Goal: Information Seeking & Learning: Get advice/opinions

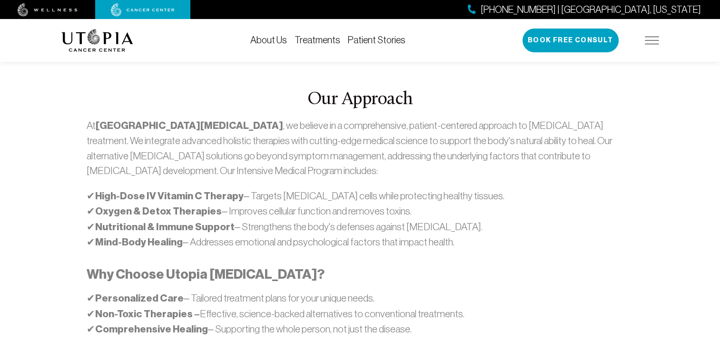
scroll to position [535, 0]
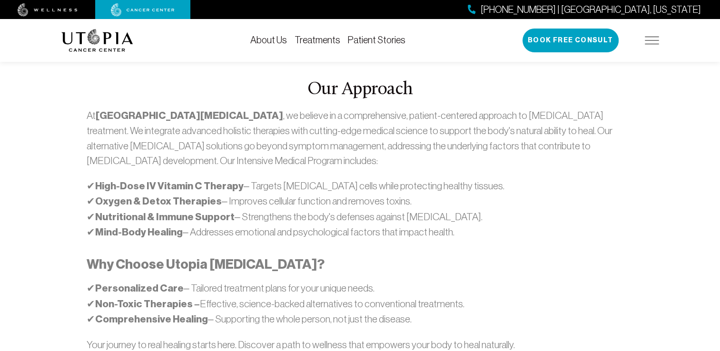
click at [357, 37] on link "Patient Stories" at bounding box center [377, 40] width 58 height 10
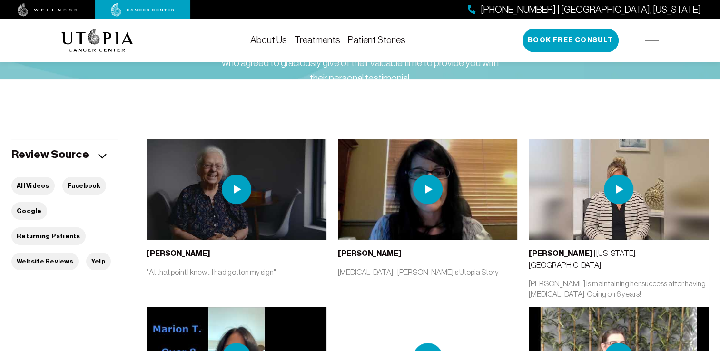
scroll to position [145, 0]
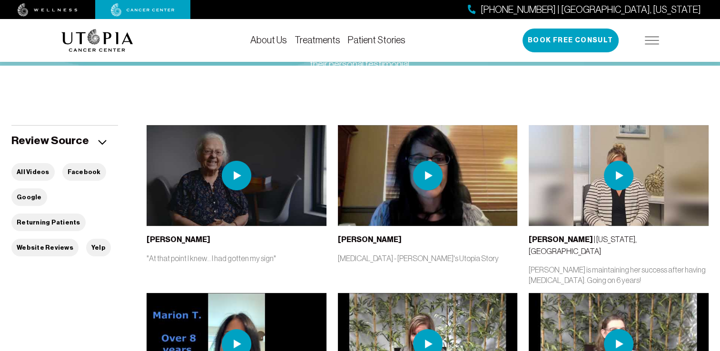
click at [506, 90] on div "Stories Below is a small sample of testimonies we’ve captured over the years fr…" at bounding box center [360, 15] width 598 height 235
click at [616, 172] on img at bounding box center [618, 175] width 29 height 29
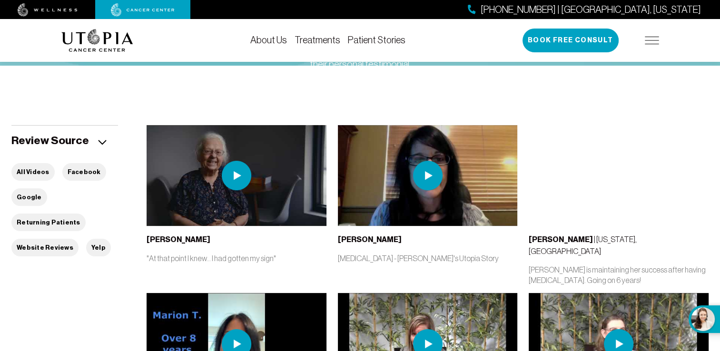
click at [512, 77] on div "Stories Below is a small sample of testimonies we’ve captured over the years fr…" at bounding box center [360, 15] width 598 height 235
click at [426, 172] on img at bounding box center [427, 175] width 29 height 29
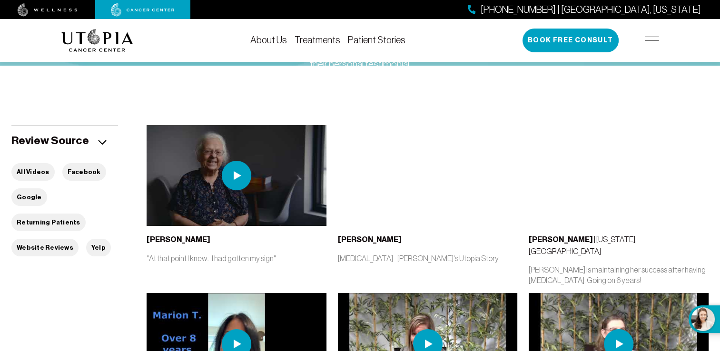
click at [236, 175] on img at bounding box center [236, 175] width 29 height 29
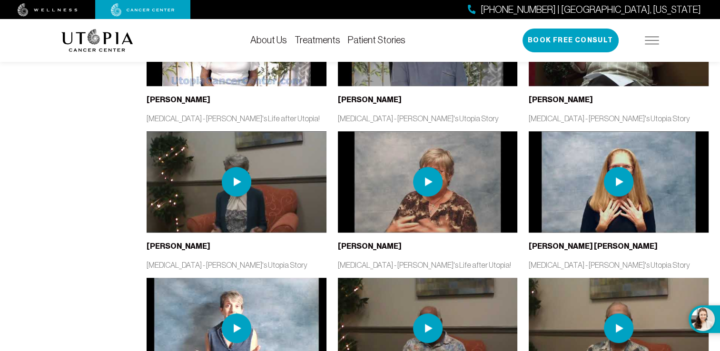
scroll to position [649, 0]
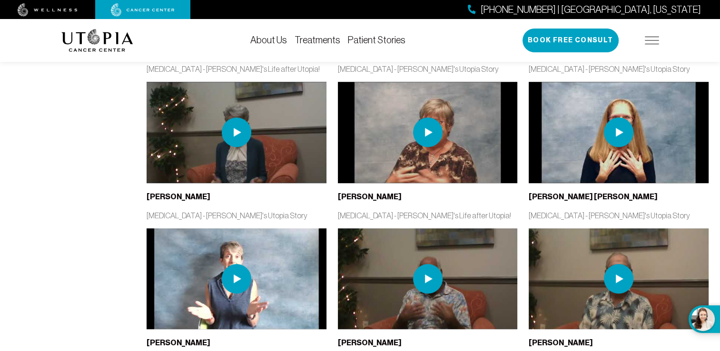
click at [620, 118] on img at bounding box center [618, 132] width 29 height 29
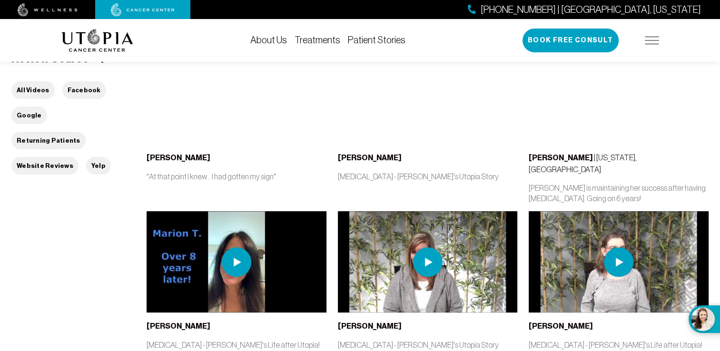
scroll to position [206, 0]
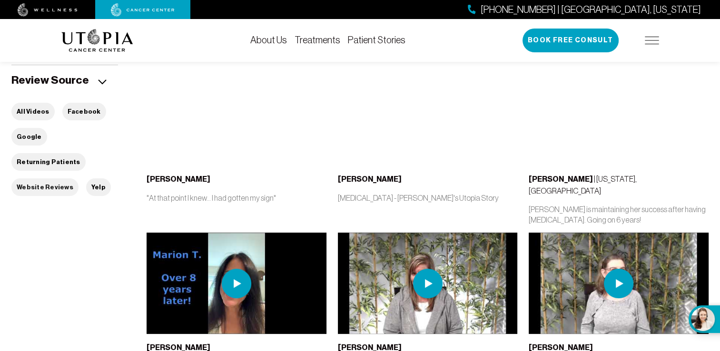
click at [33, 178] on button "Website Reviews" at bounding box center [44, 187] width 67 height 18
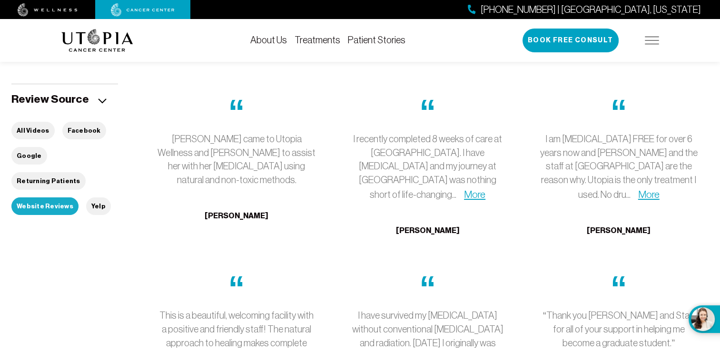
scroll to position [167, 0]
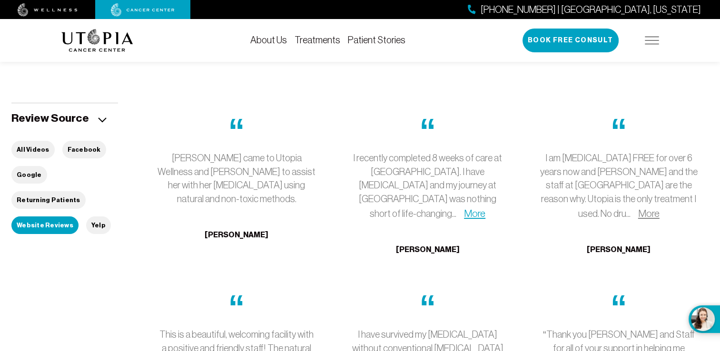
click at [659, 208] on link "More" at bounding box center [648, 213] width 21 height 11
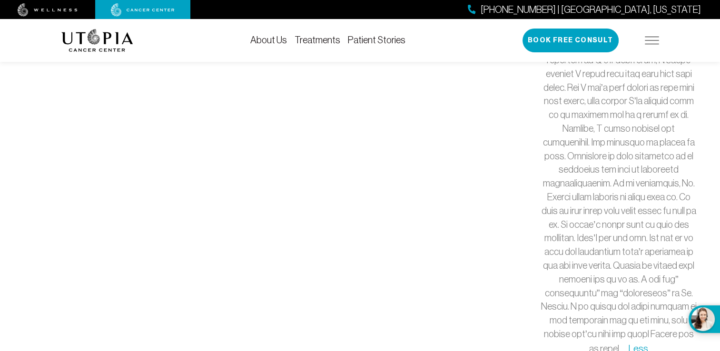
scroll to position [464, 0]
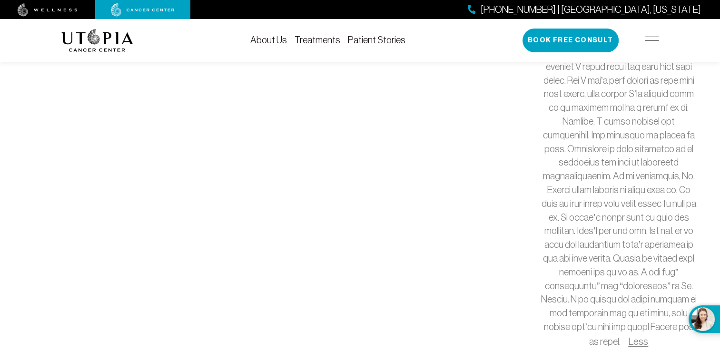
click at [637, 336] on link "Less" at bounding box center [638, 341] width 20 height 11
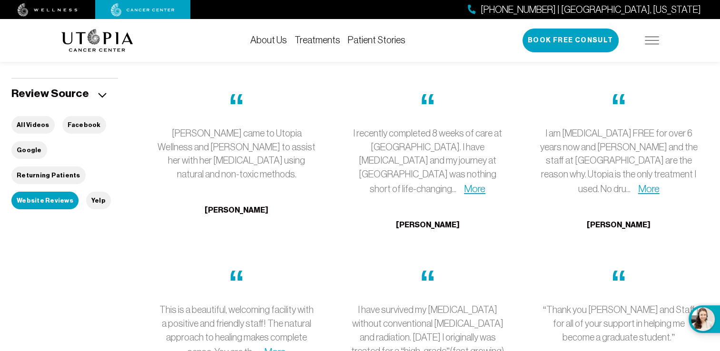
scroll to position [188, 0]
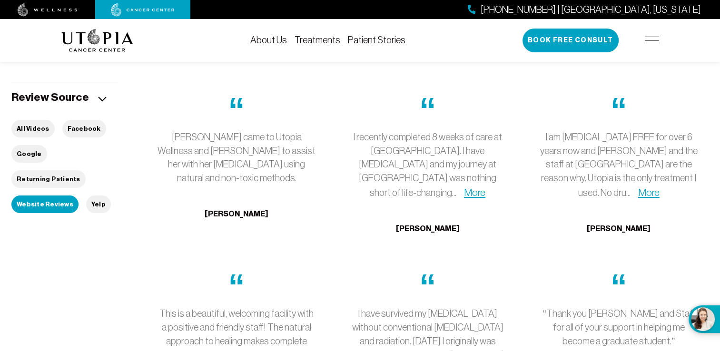
click at [74, 170] on button "Returning Patients" at bounding box center [48, 179] width 74 height 18
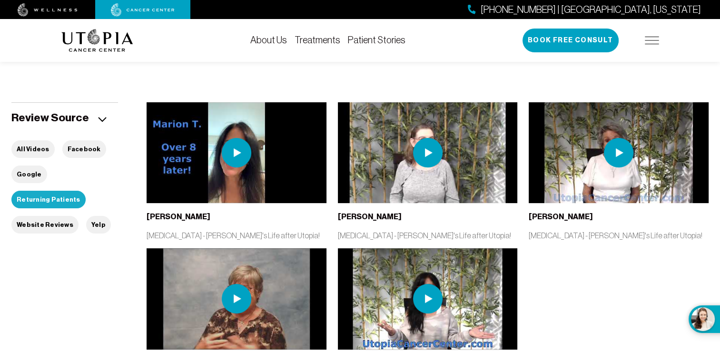
scroll to position [167, 0]
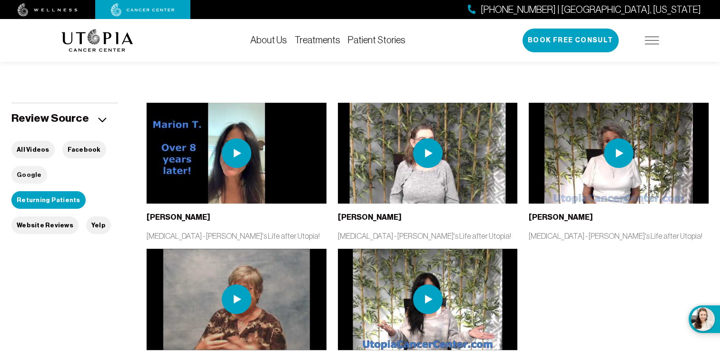
click at [28, 173] on button "Google" at bounding box center [29, 175] width 36 height 18
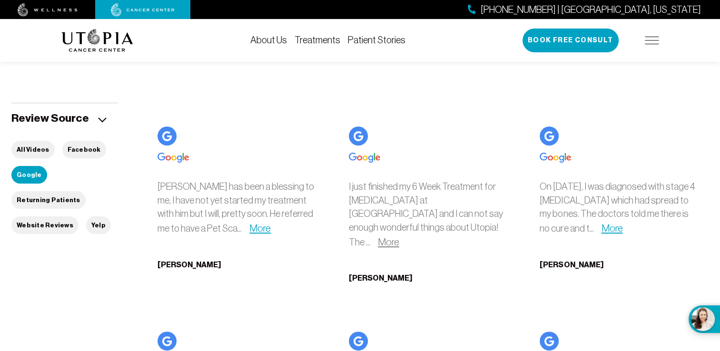
click at [399, 236] on link "More" at bounding box center [388, 241] width 21 height 11
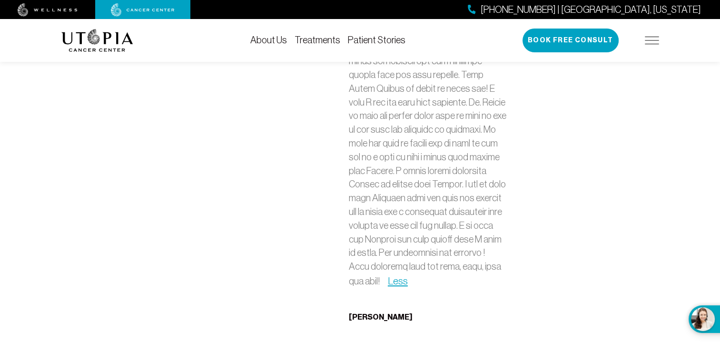
scroll to position [483, 0]
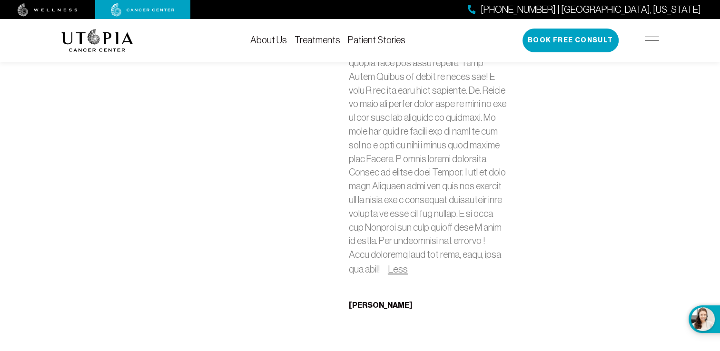
click at [388, 264] on link "Less" at bounding box center [398, 269] width 20 height 11
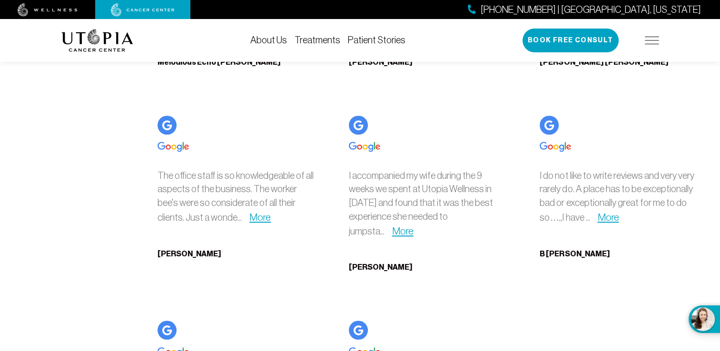
scroll to position [811, 0]
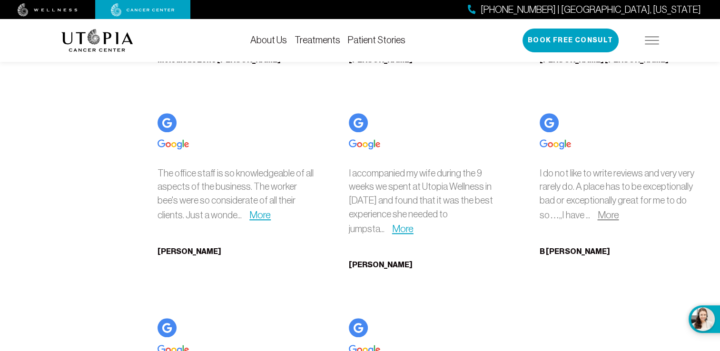
click at [605, 209] on link "More" at bounding box center [607, 214] width 21 height 11
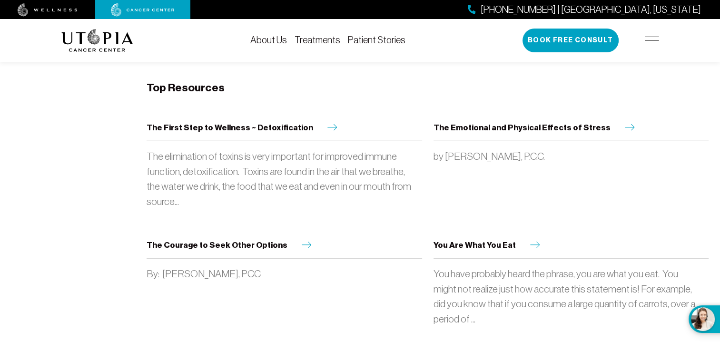
scroll to position [2462, 0]
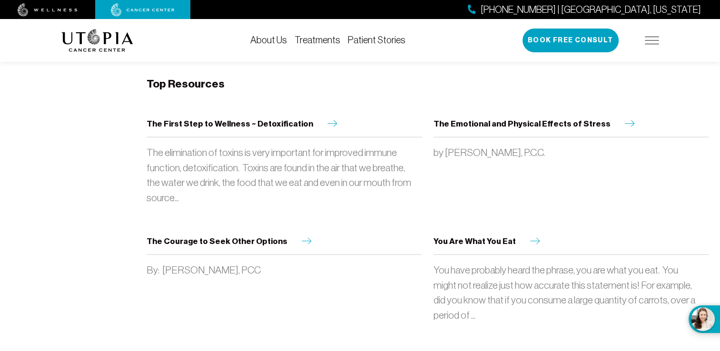
click at [531, 238] on icon at bounding box center [535, 241] width 20 height 7
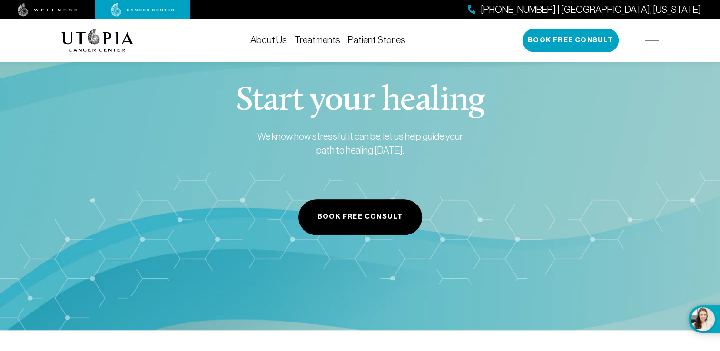
scroll to position [845, 0]
